Goal: Task Accomplishment & Management: Manage account settings

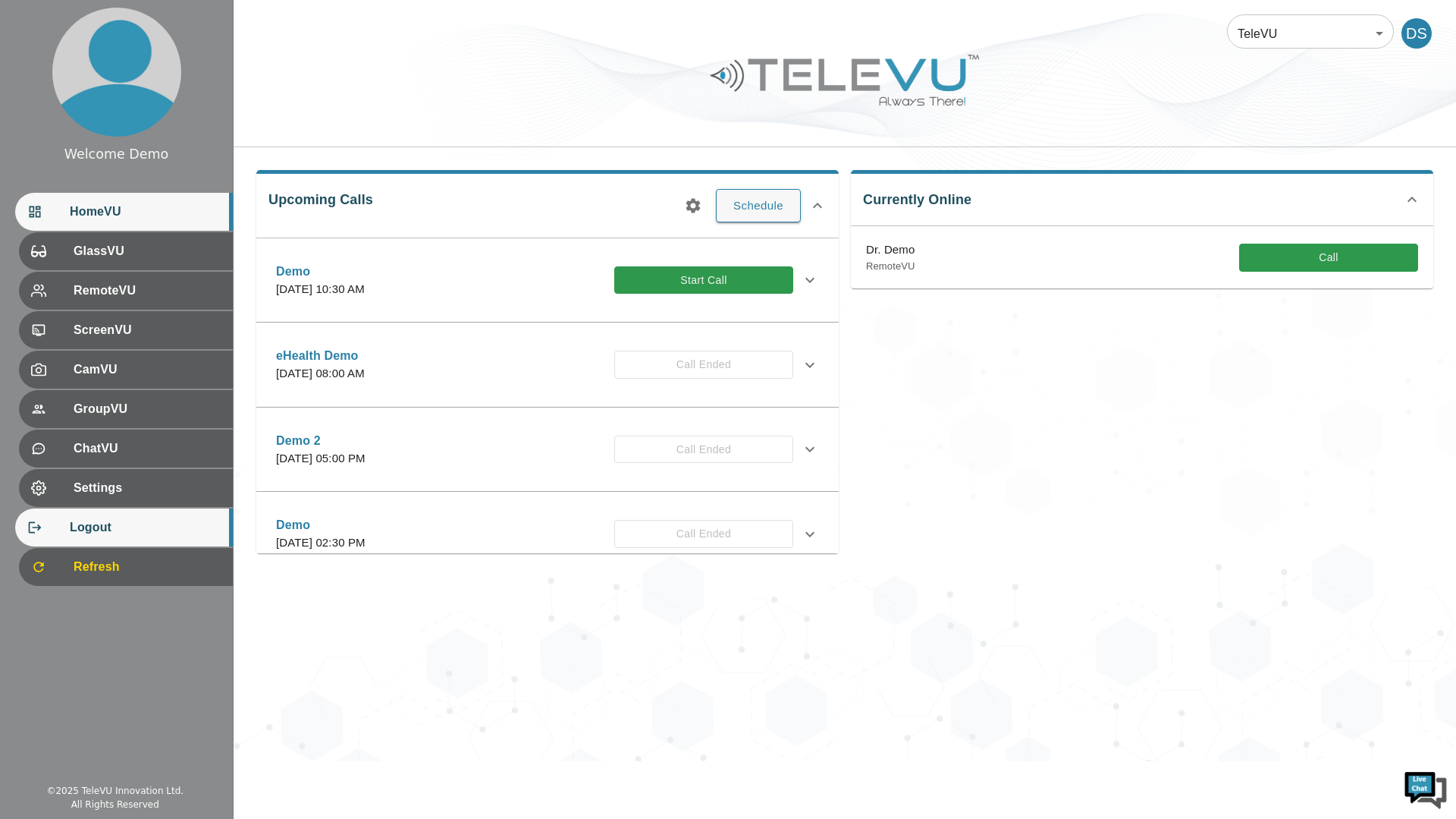
click at [163, 522] on span "Logout" at bounding box center [145, 527] width 151 height 18
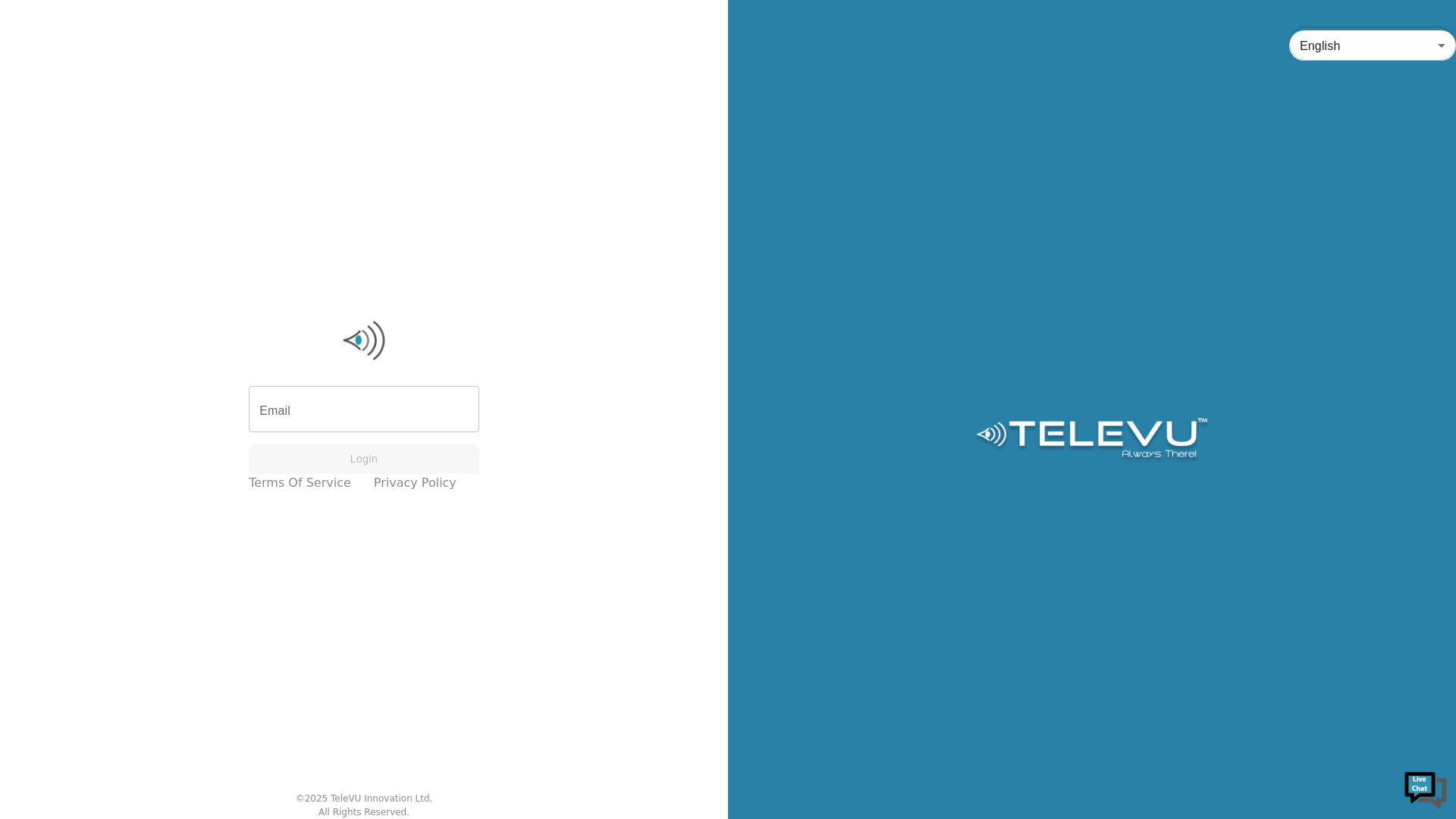
click at [333, 421] on input "Email" at bounding box center [364, 411] width 230 height 42
click at [319, 420] on input "Email" at bounding box center [364, 416] width 230 height 42
type input "[EMAIL_ADDRESS][DOMAIN_NAME]"
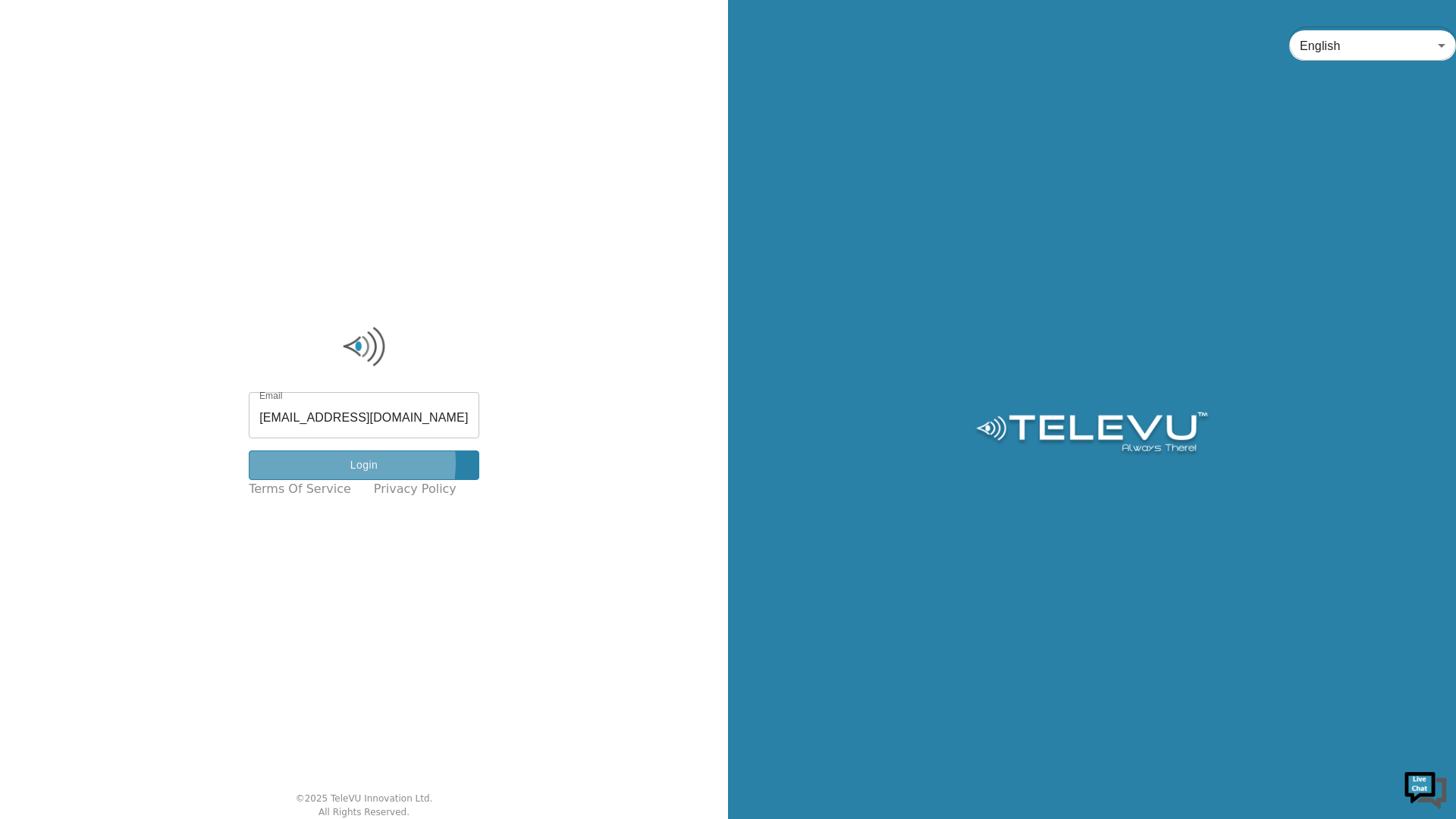
click at [344, 462] on button "Login" at bounding box center [364, 465] width 230 height 30
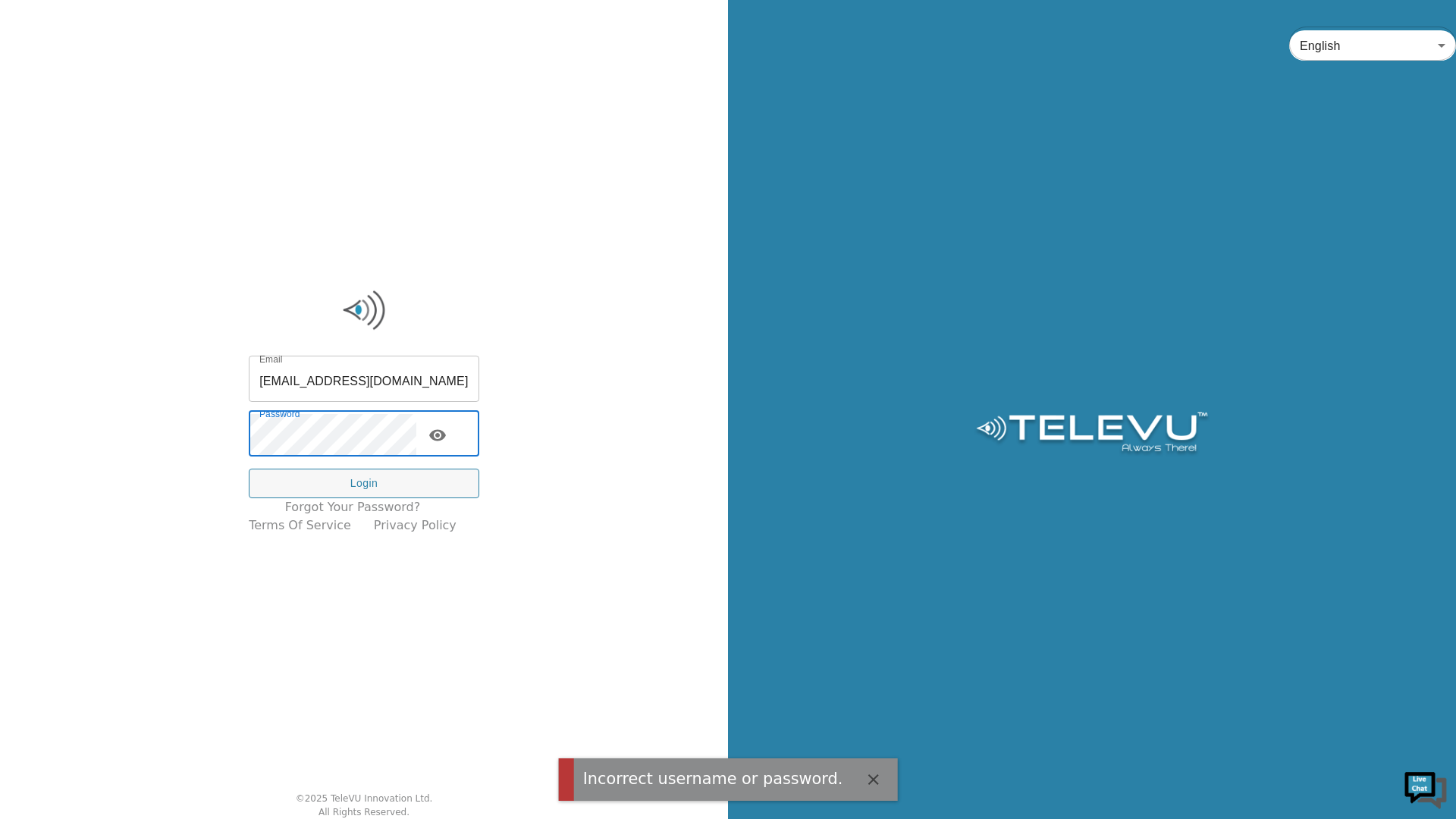
click at [446, 434] on icon "toggle password visibility" at bounding box center [438, 435] width 17 height 12
click at [368, 486] on button "Login" at bounding box center [364, 483] width 230 height 30
